Goal: Task Accomplishment & Management: Manage account settings

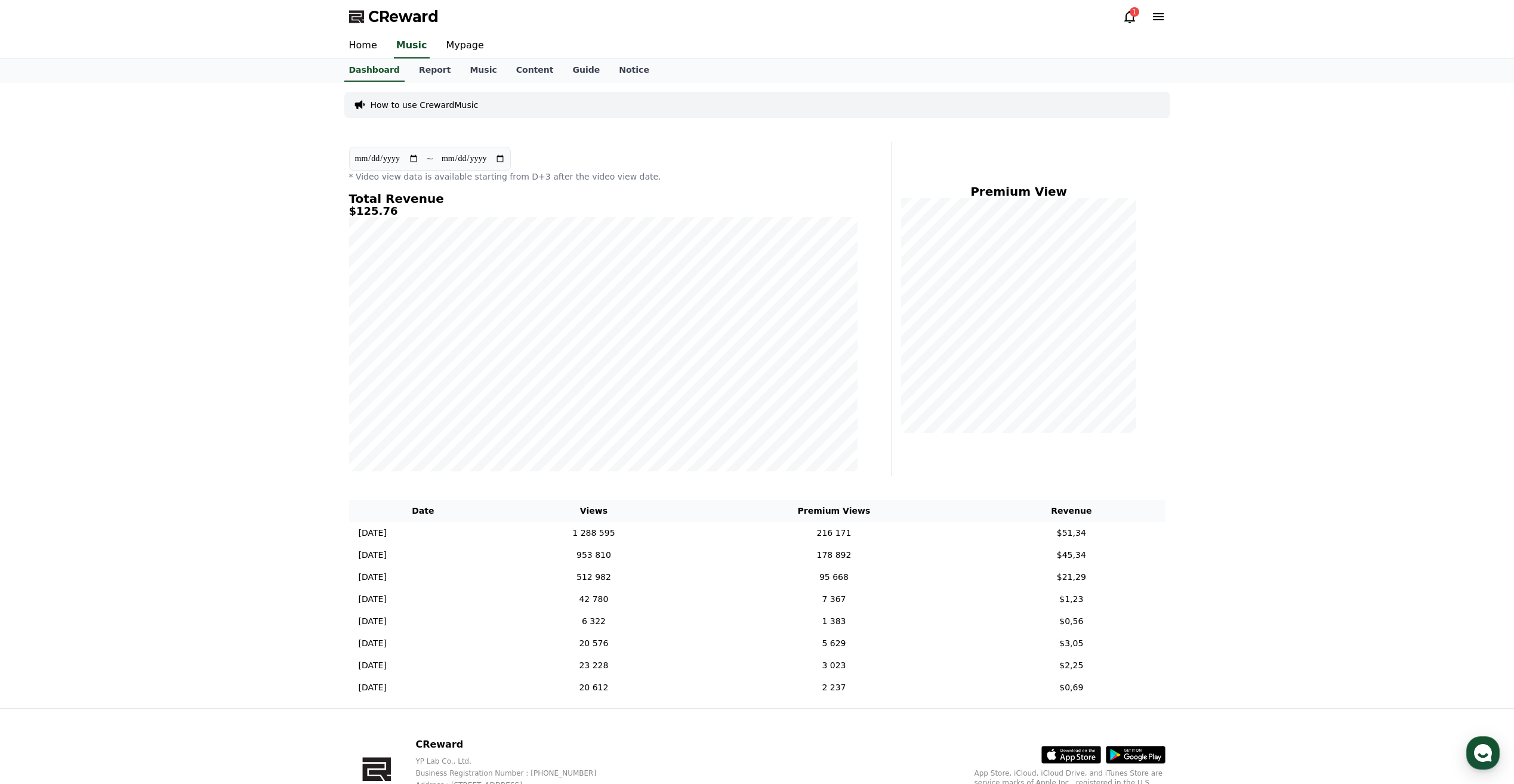
click at [1126, 20] on icon at bounding box center [1130, 17] width 11 height 12
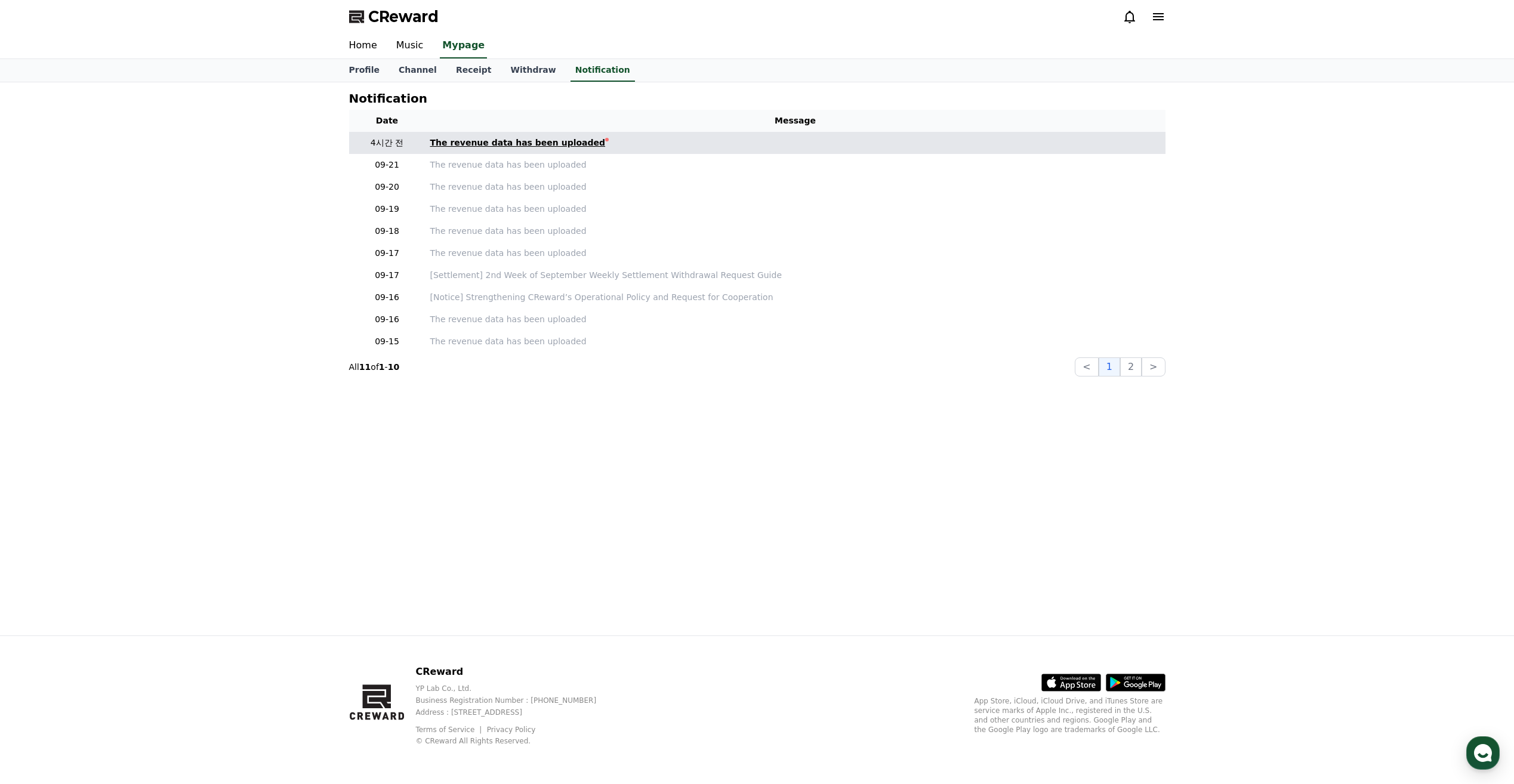
click at [488, 144] on div "The revenue data has been uploaded" at bounding box center [518, 143] width 176 height 12
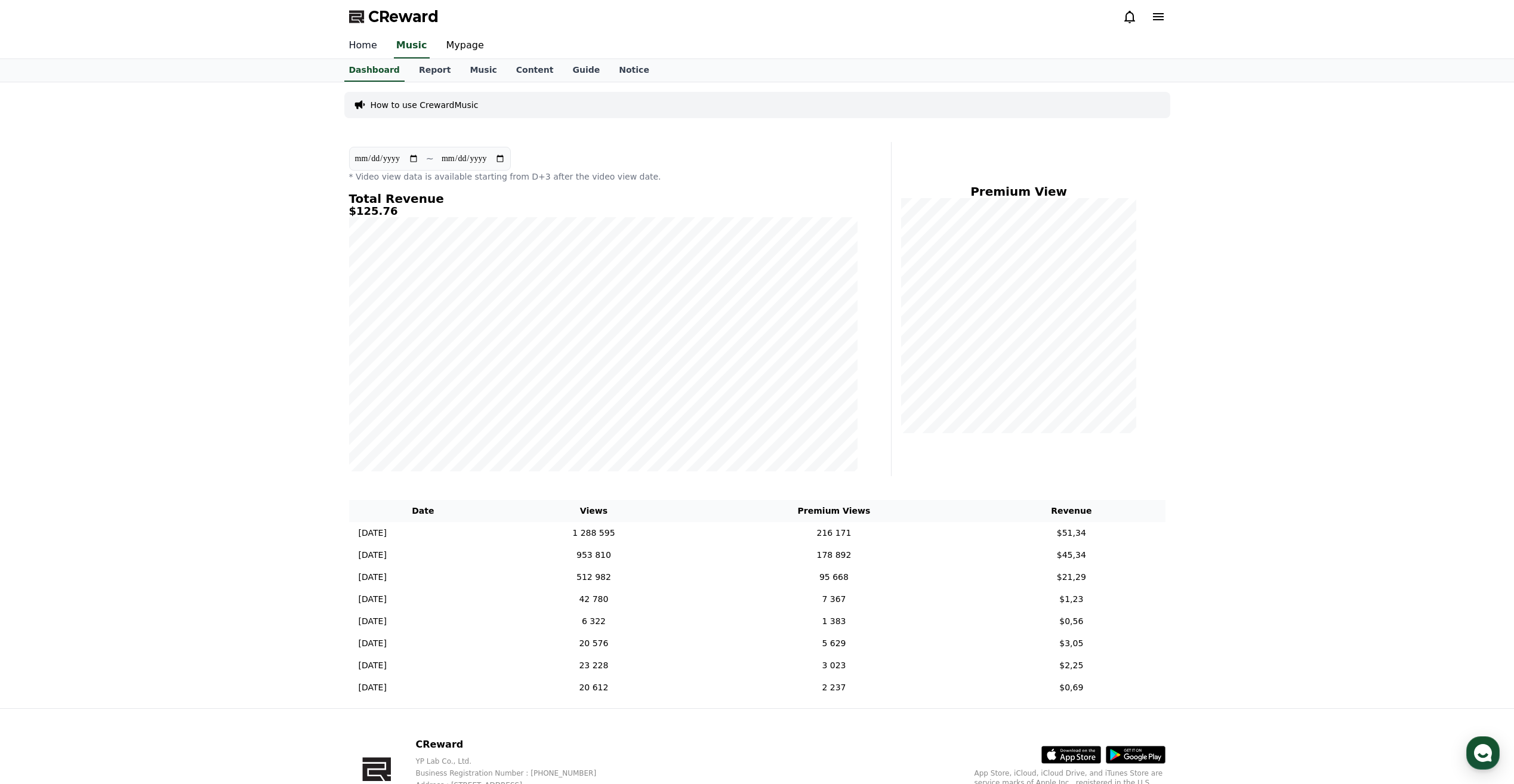
click at [375, 45] on link "Home" at bounding box center [363, 46] width 47 height 25
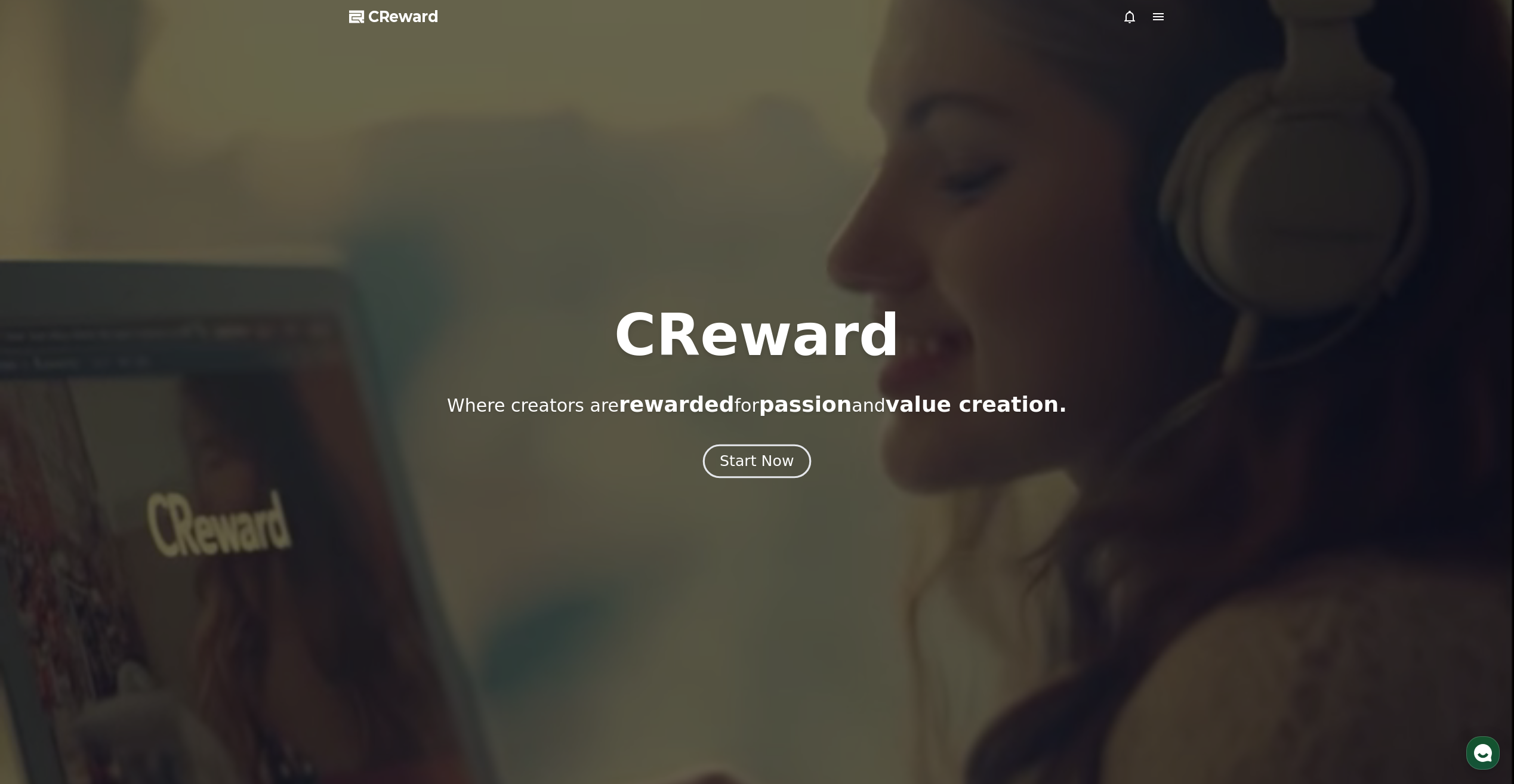
click at [772, 465] on div "Start Now" at bounding box center [757, 461] width 74 height 20
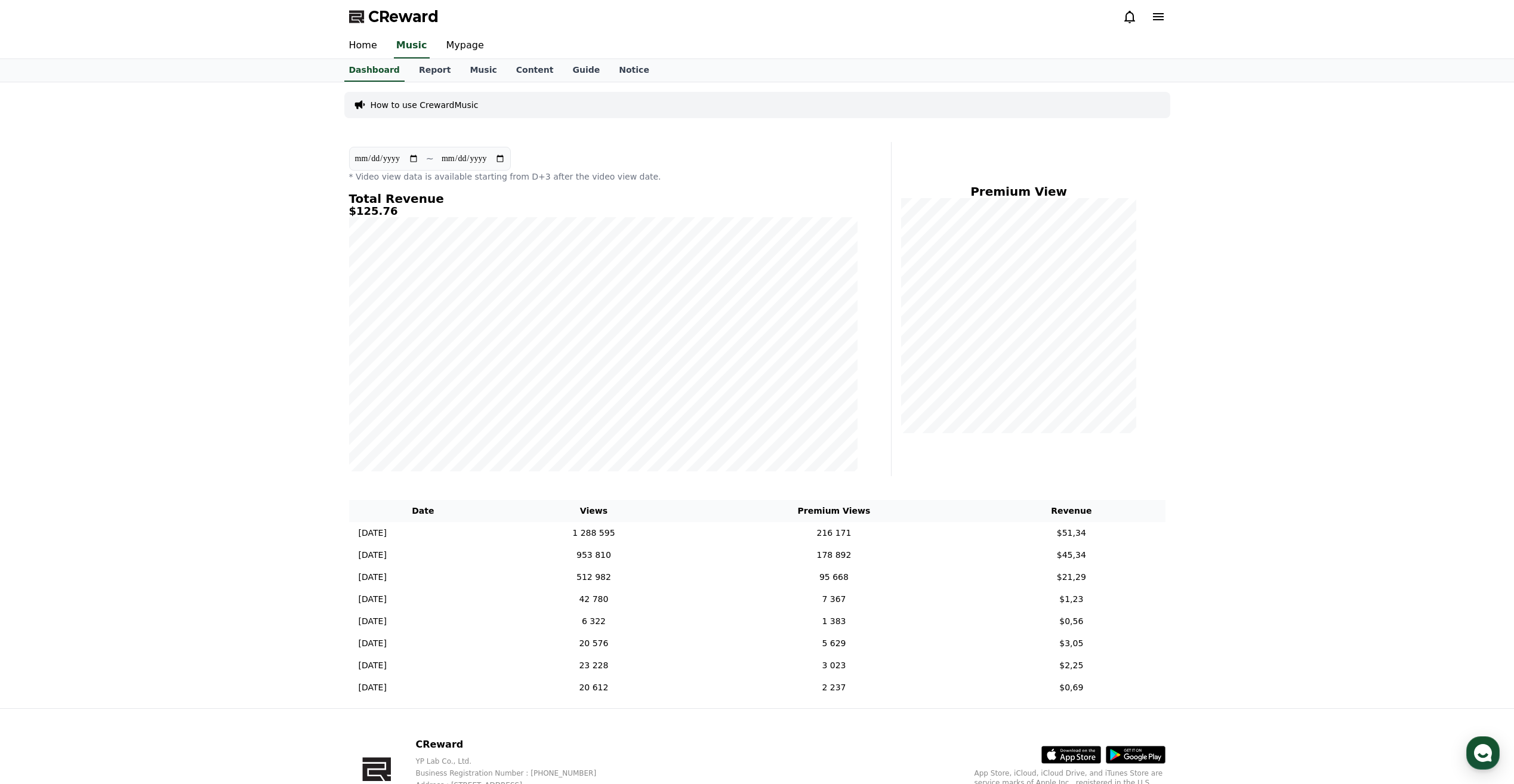
click at [1153, 17] on icon at bounding box center [1159, 17] width 11 height 7
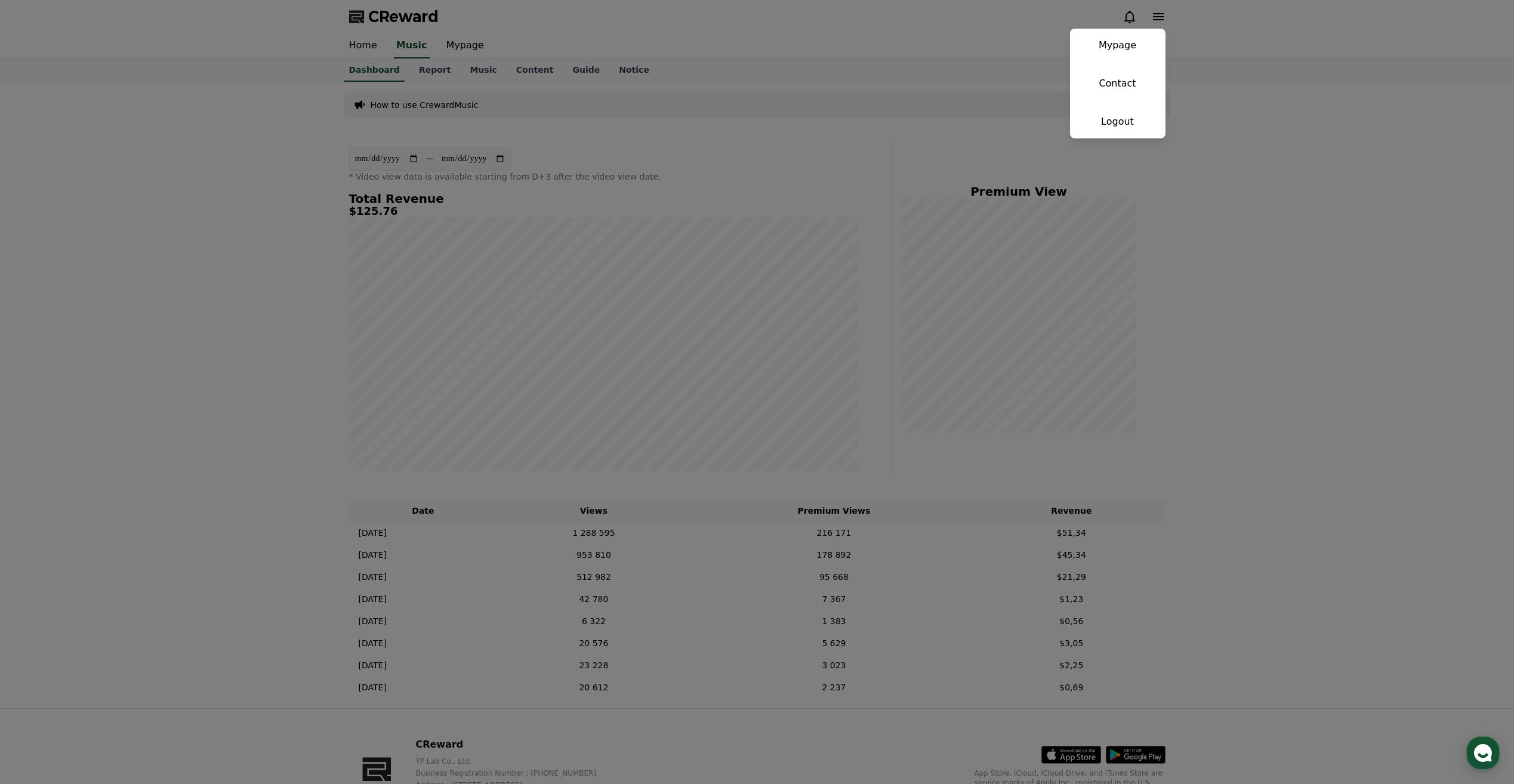
click at [1128, 8] on button "close" at bounding box center [757, 392] width 1514 height 784
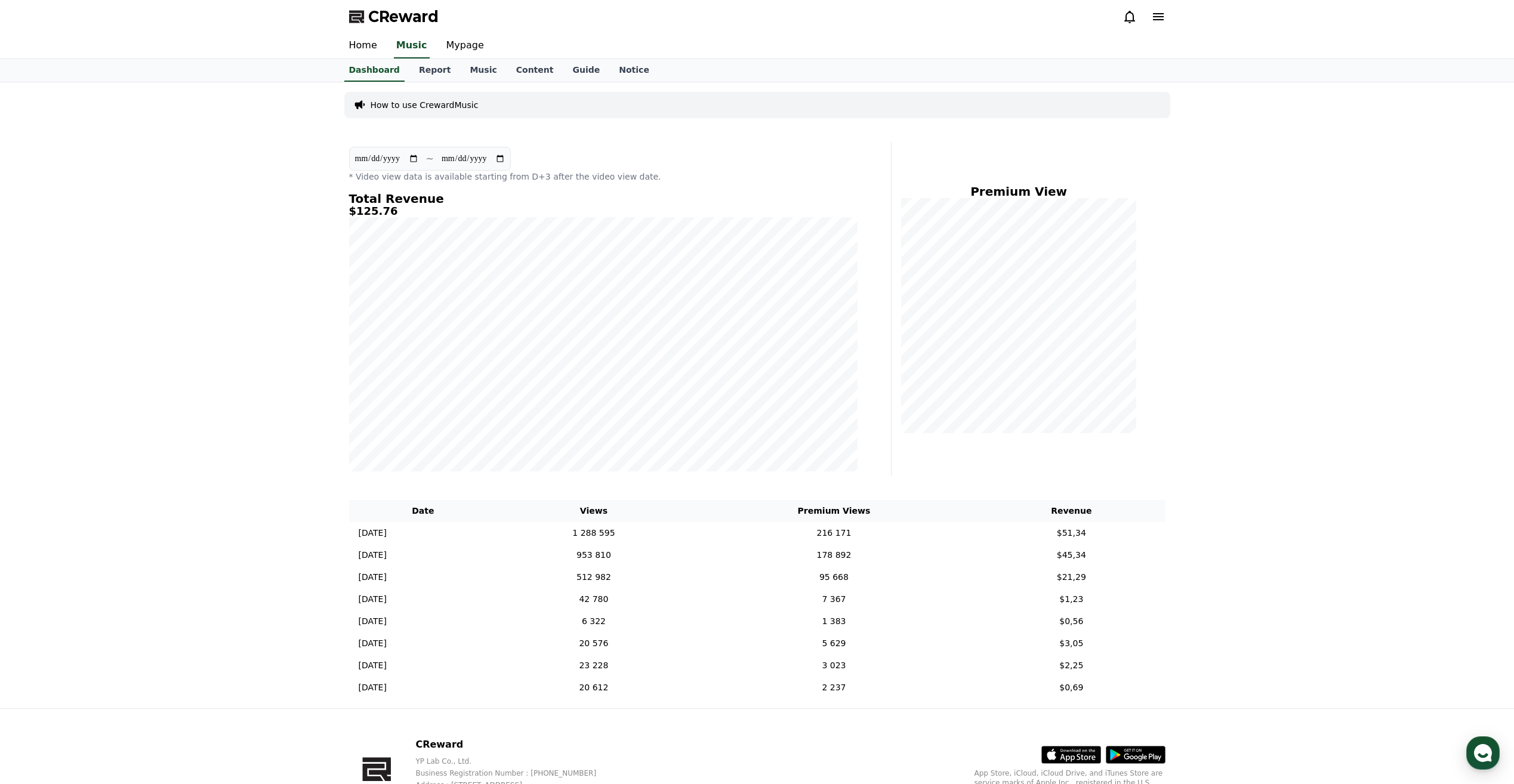
click at [1127, 14] on icon at bounding box center [1130, 17] width 14 height 14
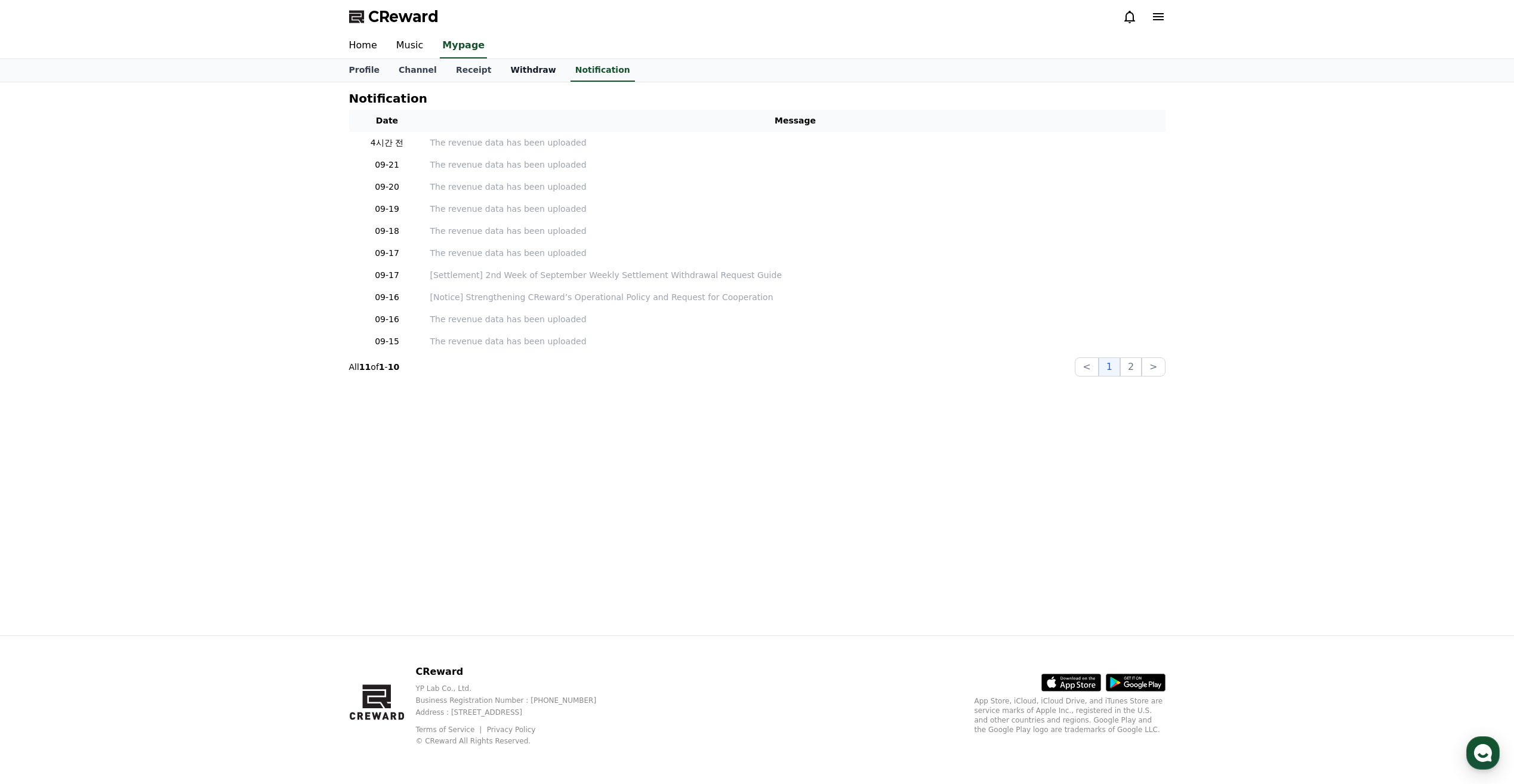
click at [512, 64] on link "Withdraw" at bounding box center [533, 70] width 64 height 23
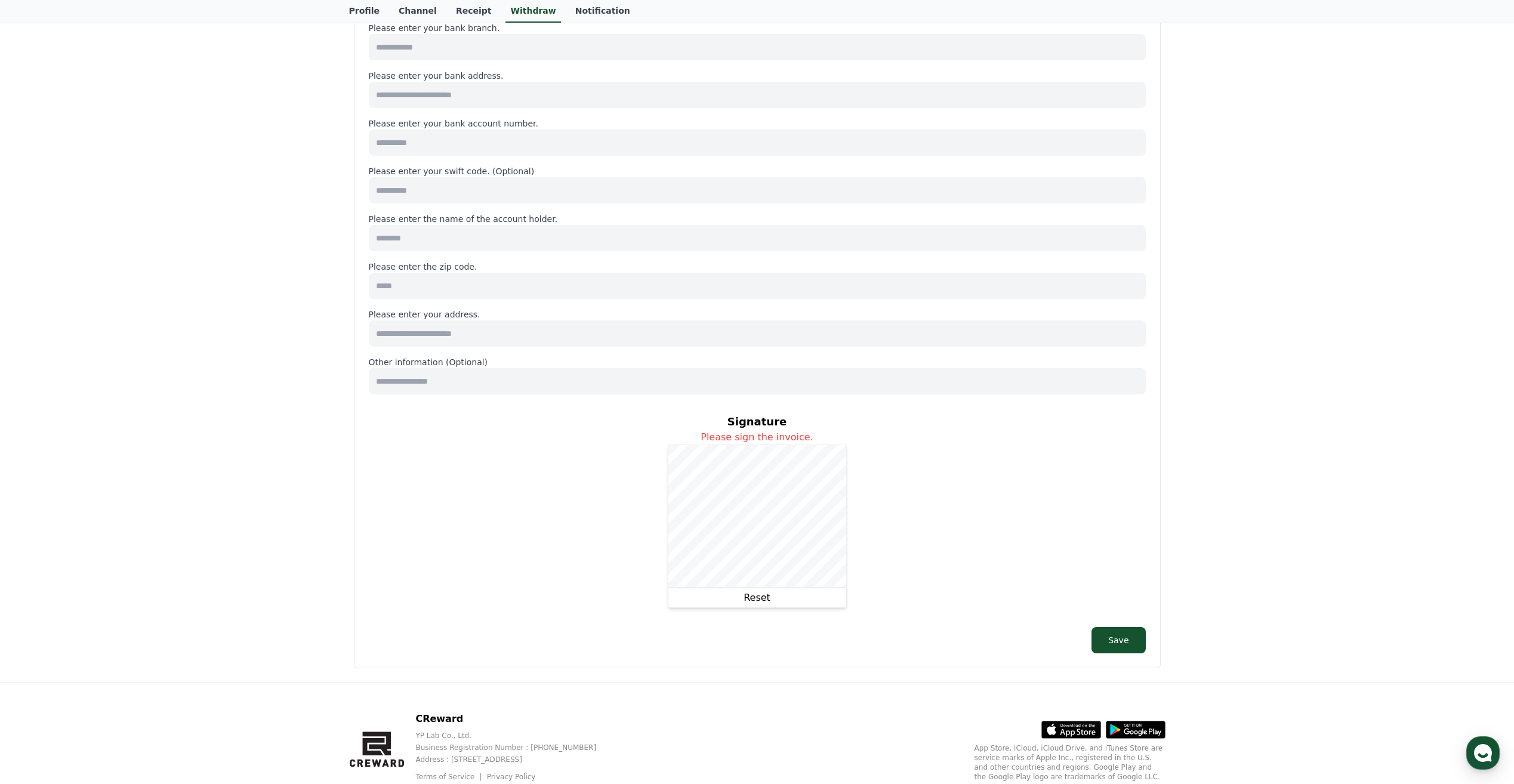
scroll to position [358, 0]
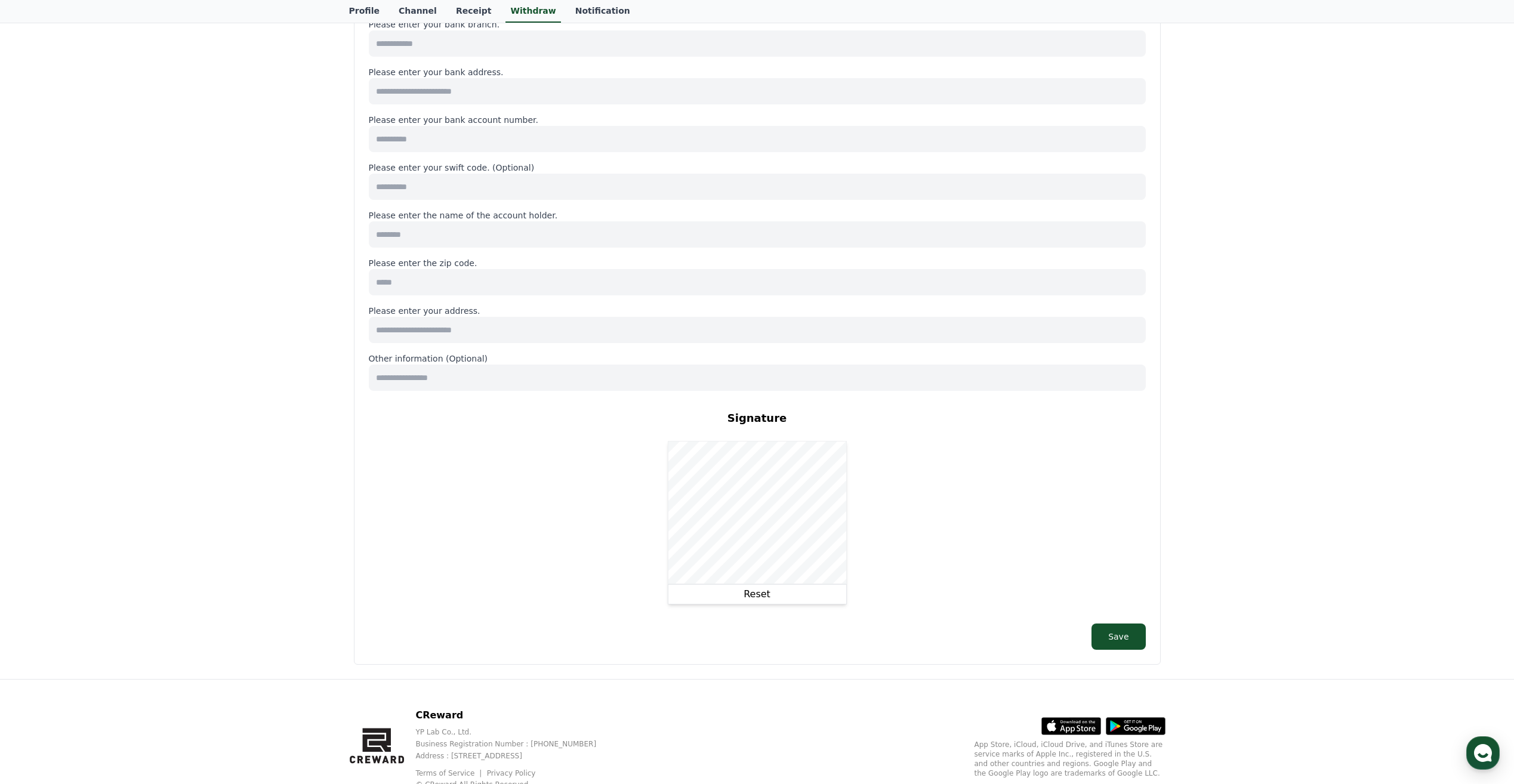
click at [779, 593] on button "Reset" at bounding box center [757, 594] width 179 height 20
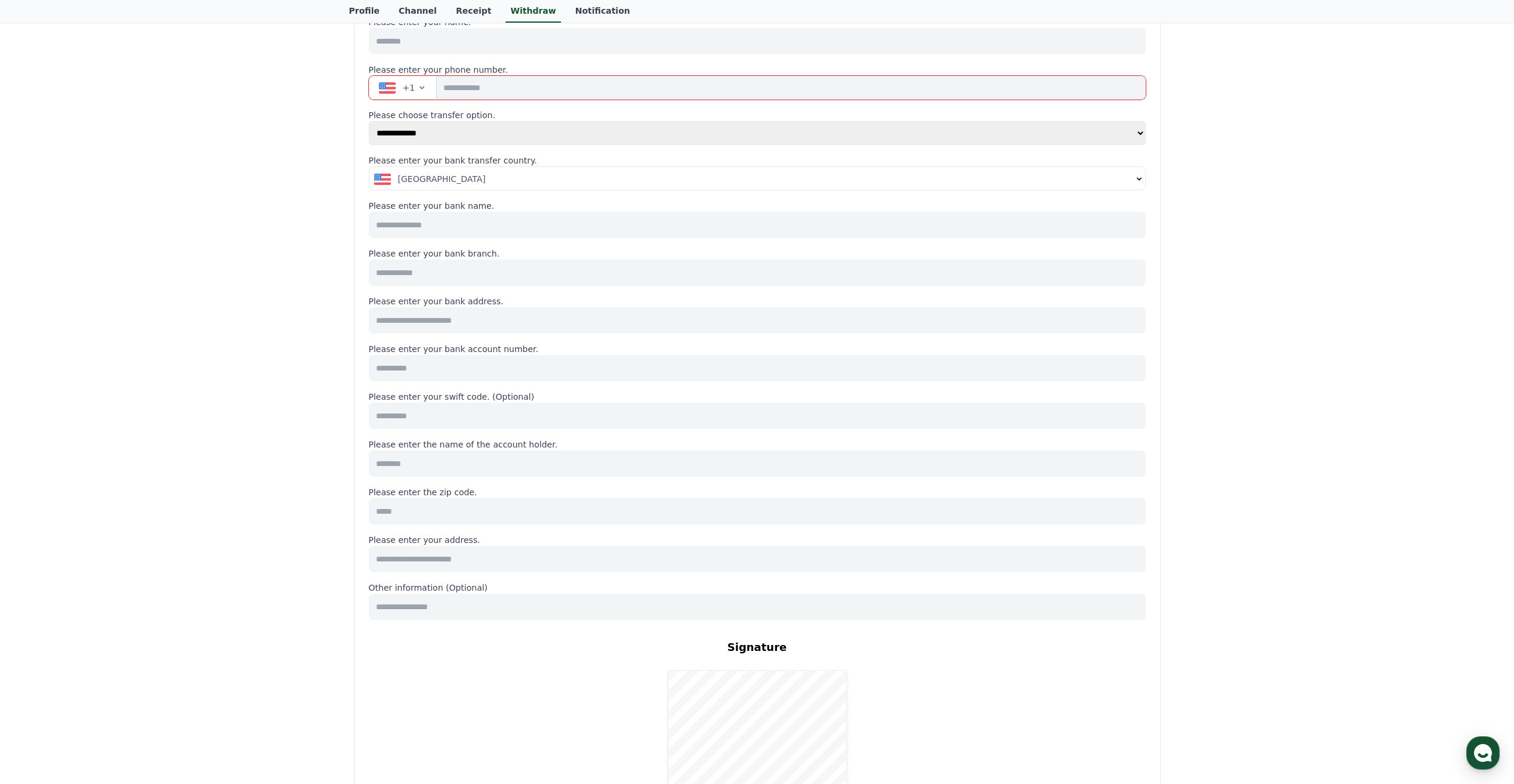
scroll to position [59, 0]
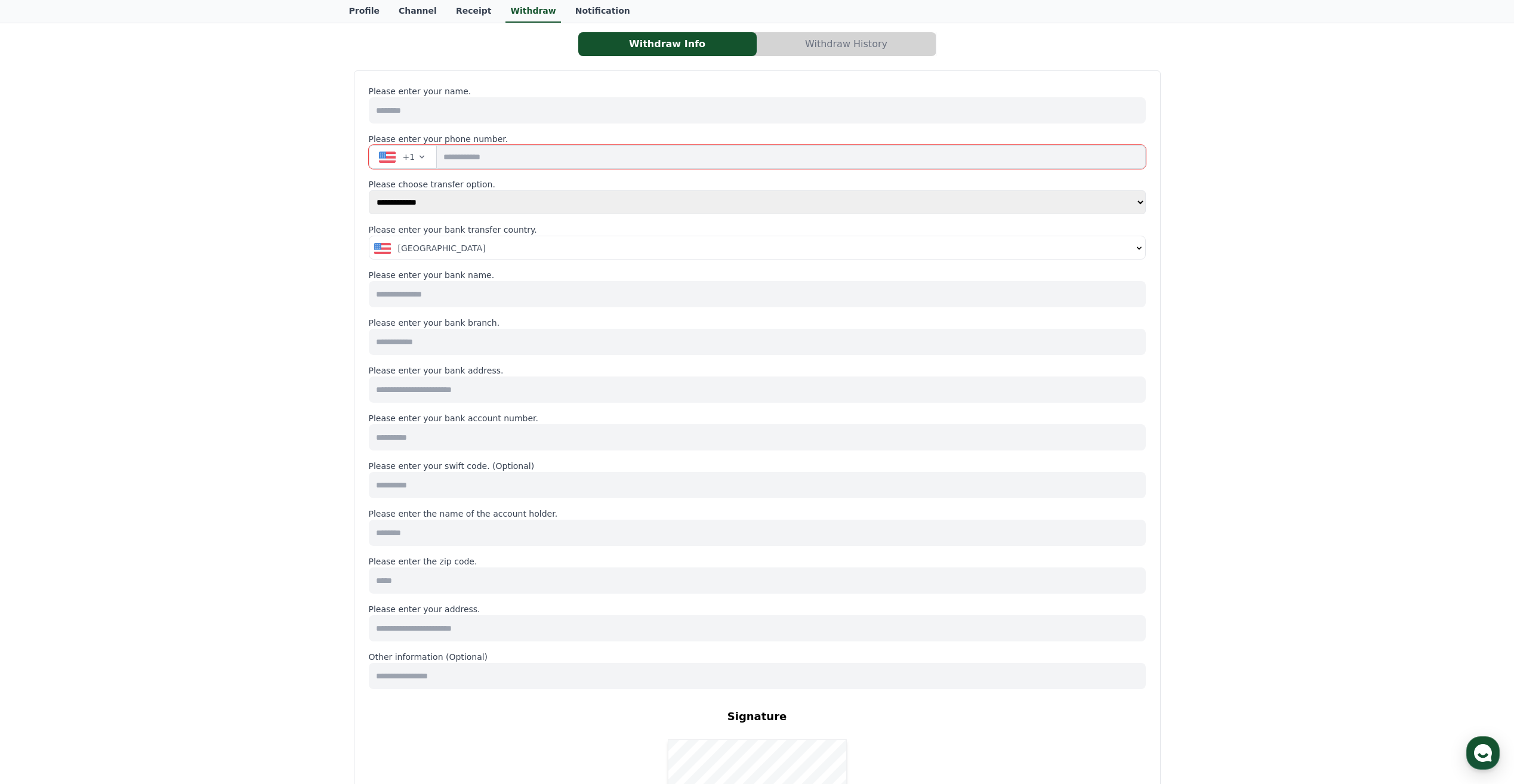
click at [453, 199] on select "**********" at bounding box center [757, 202] width 777 height 24
click at [647, 243] on div "[GEOGRAPHIC_DATA]" at bounding box center [753, 248] width 758 height 12
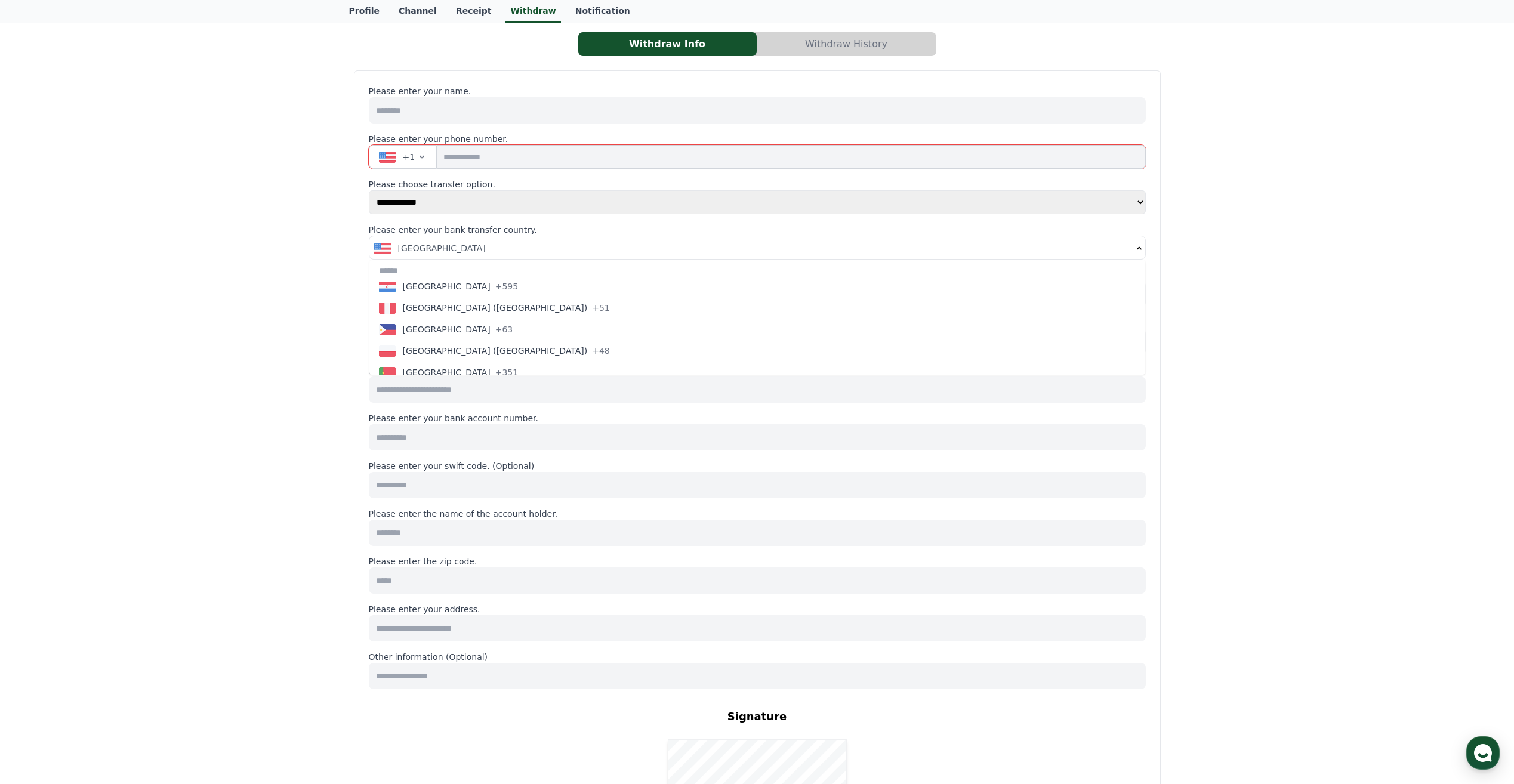
scroll to position [3700, 0]
click at [411, 312] on span "[GEOGRAPHIC_DATA] ([GEOGRAPHIC_DATA])" at bounding box center [495, 308] width 185 height 12
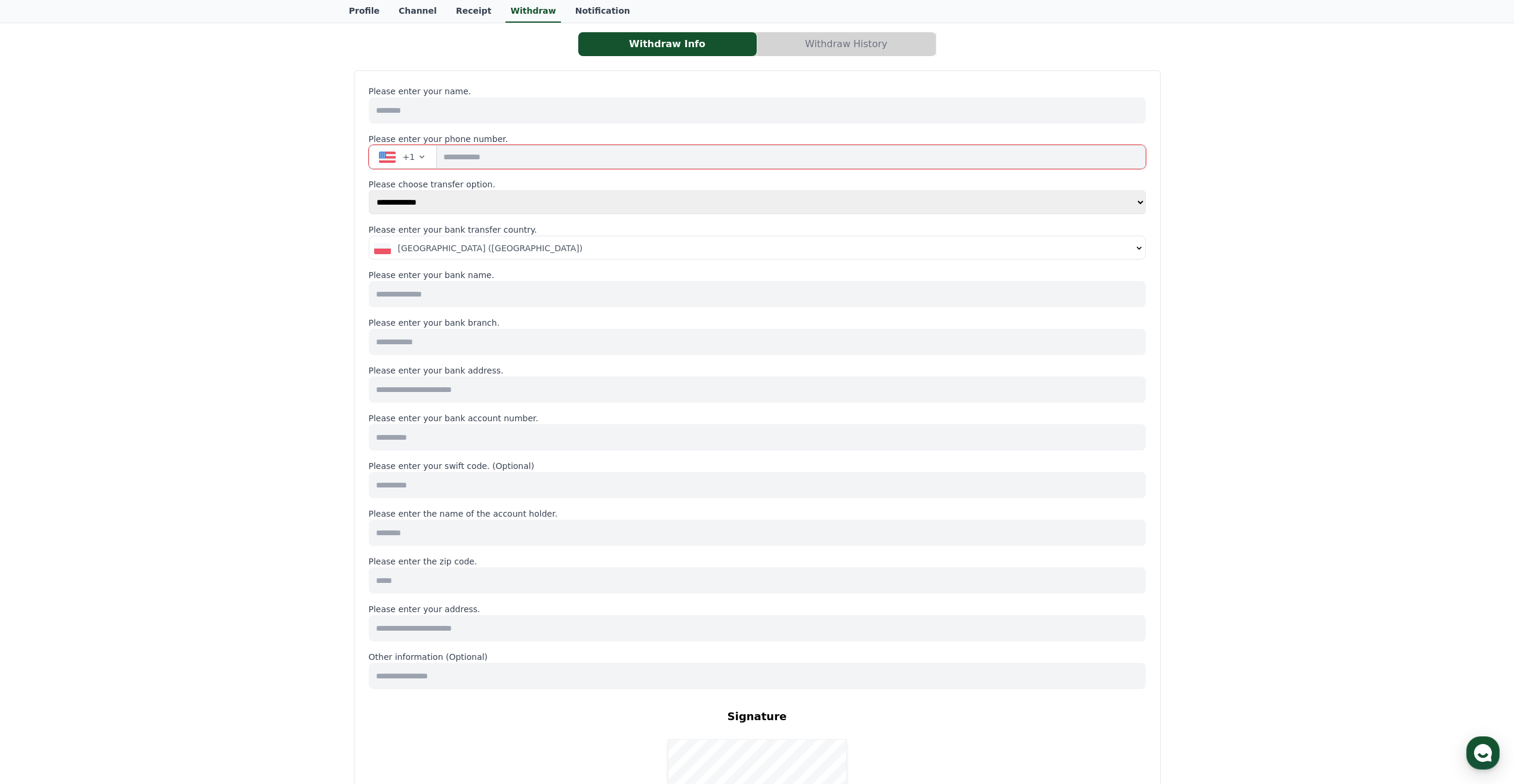
click at [392, 147] on button "+1" at bounding box center [403, 157] width 69 height 24
click at [420, 249] on span "[GEOGRAPHIC_DATA] ([GEOGRAPHIC_DATA])" at bounding box center [495, 250] width 185 height 12
click at [1366, 255] on div "**********" at bounding box center [757, 500] width 1514 height 955
click at [542, 297] on input at bounding box center [757, 294] width 777 height 26
